Goal: Task Accomplishment & Management: Manage account settings

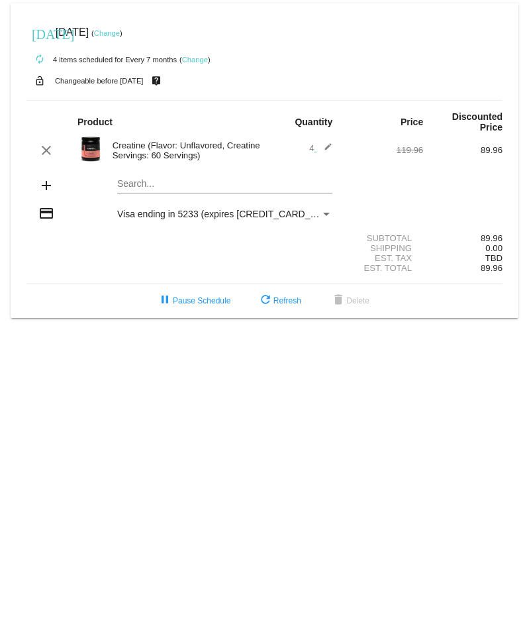
click at [199, 62] on link "Change" at bounding box center [195, 60] width 26 height 8
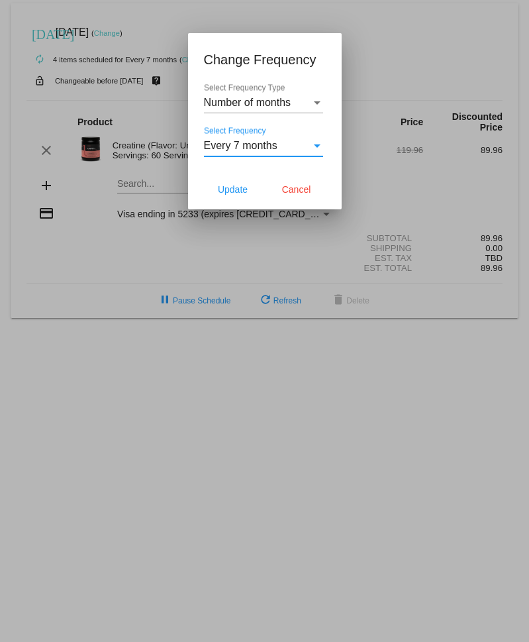
click at [278, 141] on div "Every 7 months" at bounding box center [257, 146] width 107 height 12
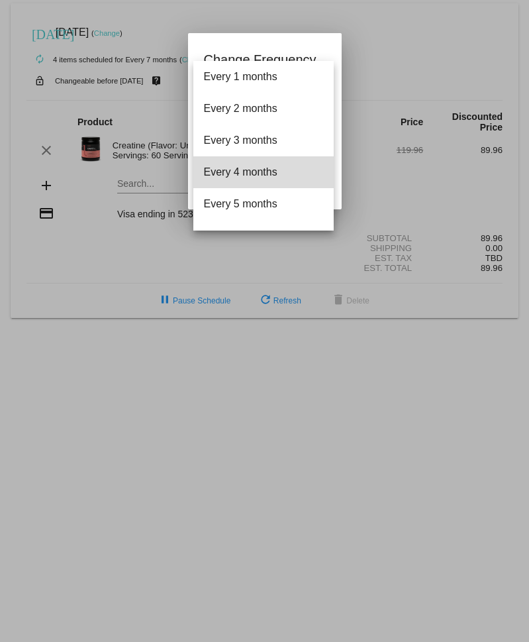
click at [273, 168] on span "Every 4 months" at bounding box center [263, 172] width 119 height 32
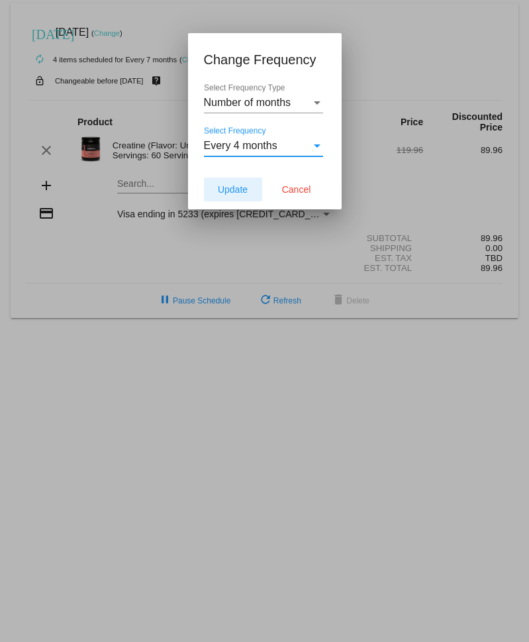
click at [233, 190] on span "Update" at bounding box center [233, 189] width 30 height 11
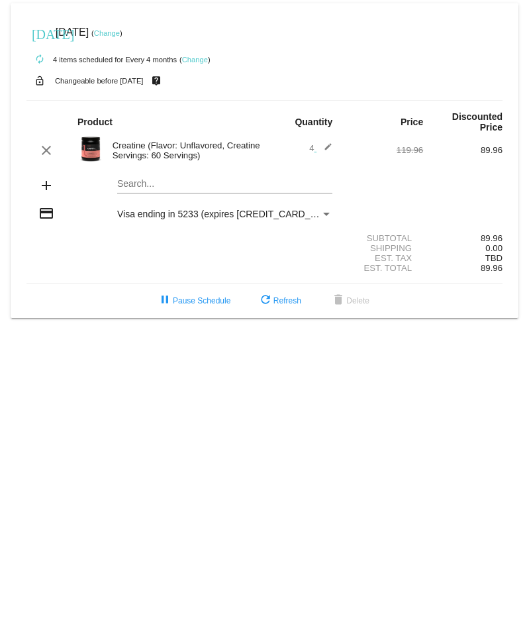
click at [120, 34] on link "Change" at bounding box center [107, 33] width 26 height 8
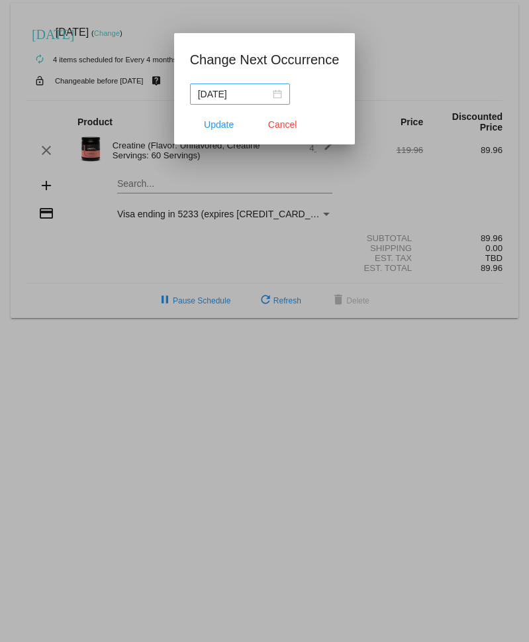
click at [271, 95] on div "[DATE]" at bounding box center [240, 94] width 84 height 15
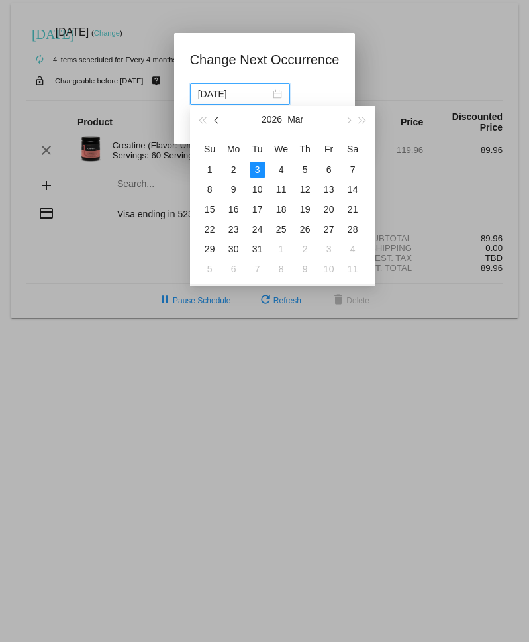
click at [214, 119] on button "button" at bounding box center [217, 119] width 15 height 26
click at [234, 209] on div "10" at bounding box center [234, 209] width 16 height 16
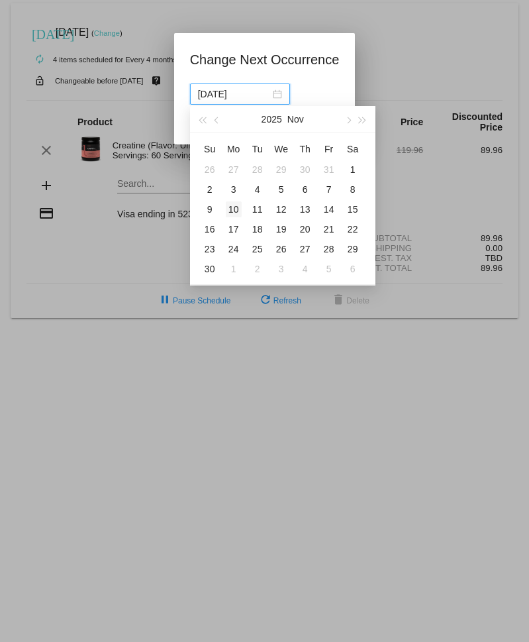
type input "[DATE]"
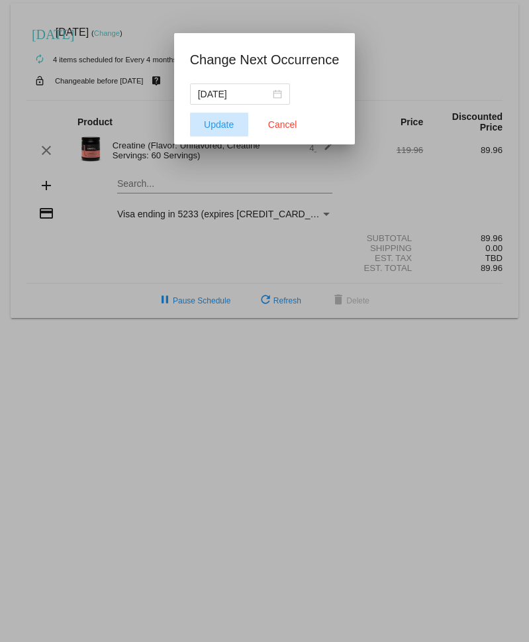
click at [226, 130] on button "Update" at bounding box center [219, 125] width 58 height 24
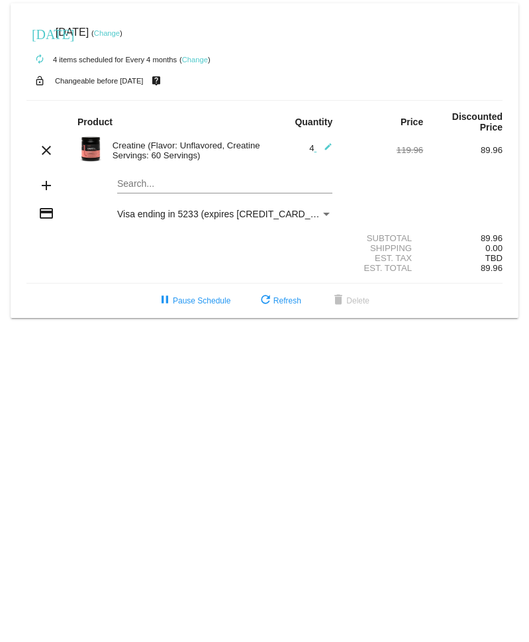
click at [187, 60] on link "Change" at bounding box center [195, 60] width 26 height 8
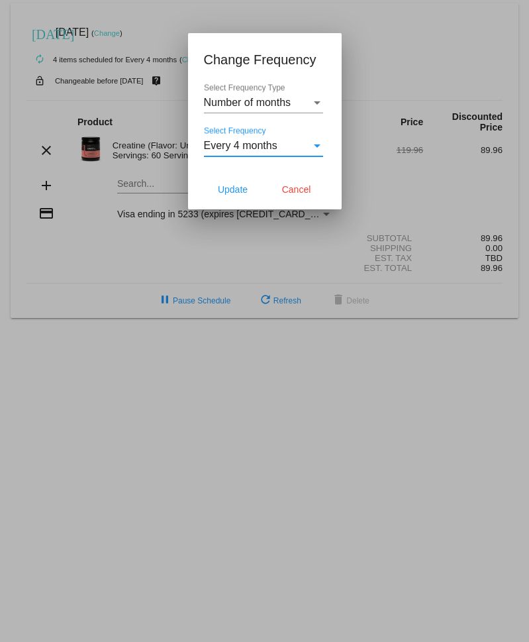
click at [230, 145] on span "Every 4 months" at bounding box center [240, 145] width 73 height 11
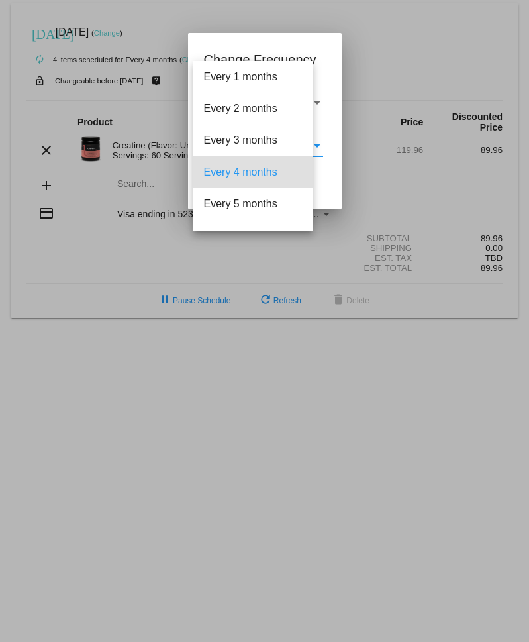
scroll to position [26, 0]
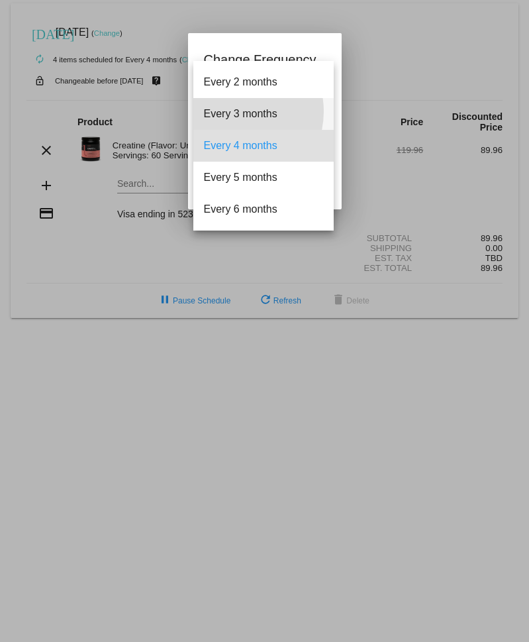
click at [232, 111] on span "Every 3 months" at bounding box center [263, 114] width 119 height 32
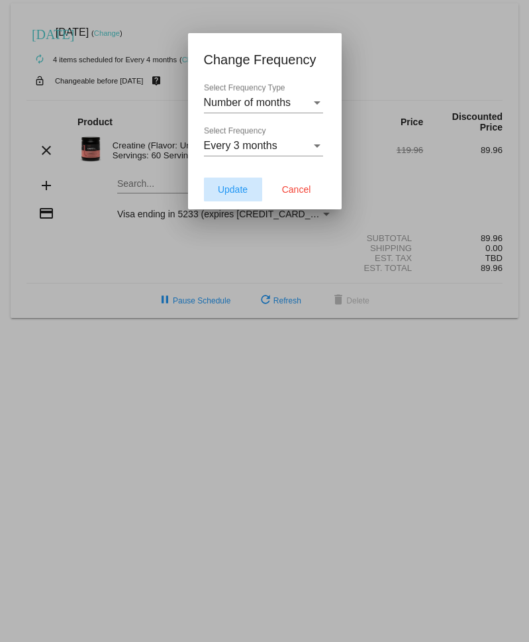
click at [239, 189] on span "Update" at bounding box center [233, 189] width 30 height 11
